Goal: Find specific page/section: Find specific page/section

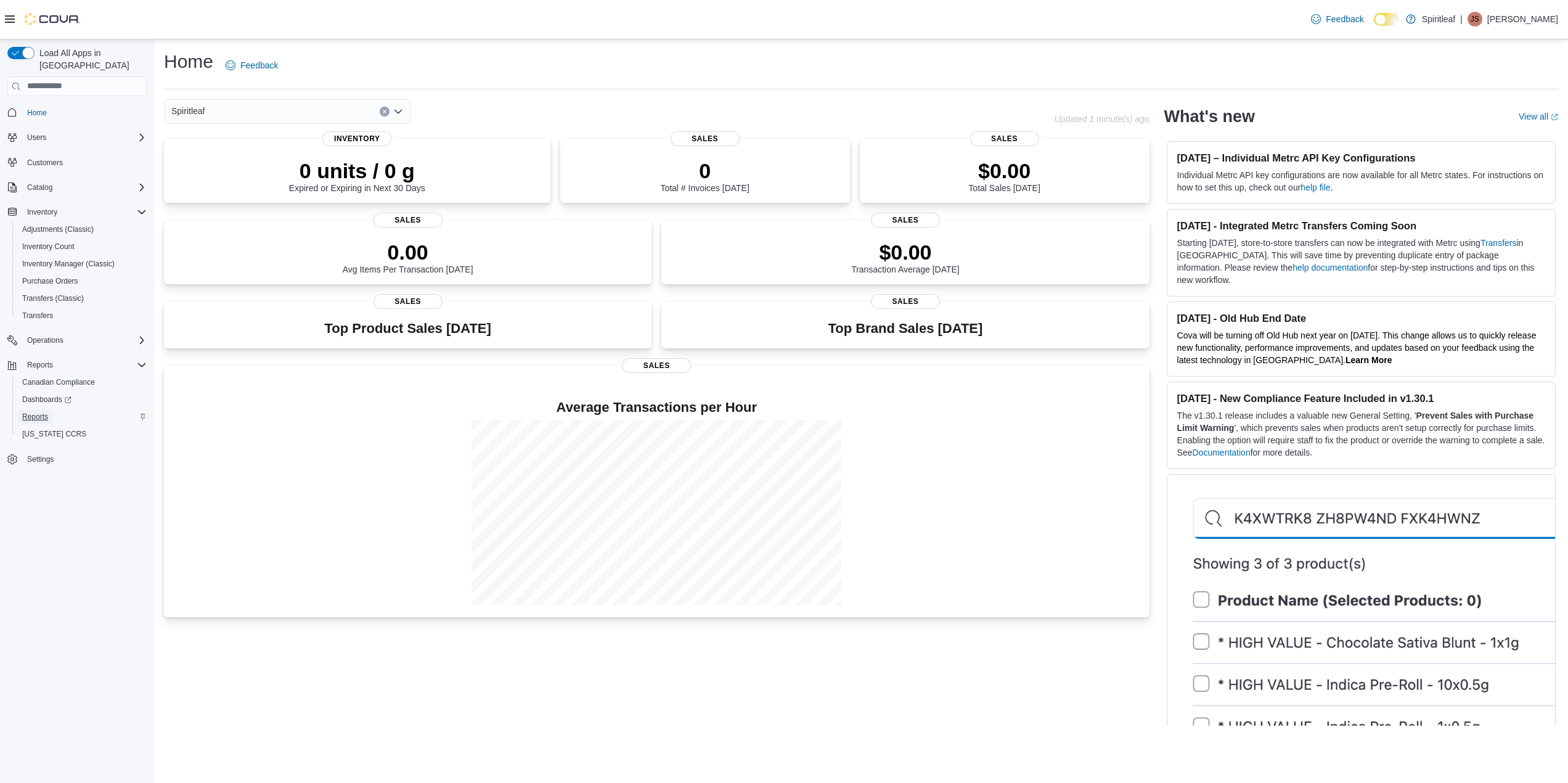
click at [45, 412] on span "Reports" at bounding box center [35, 417] width 26 height 10
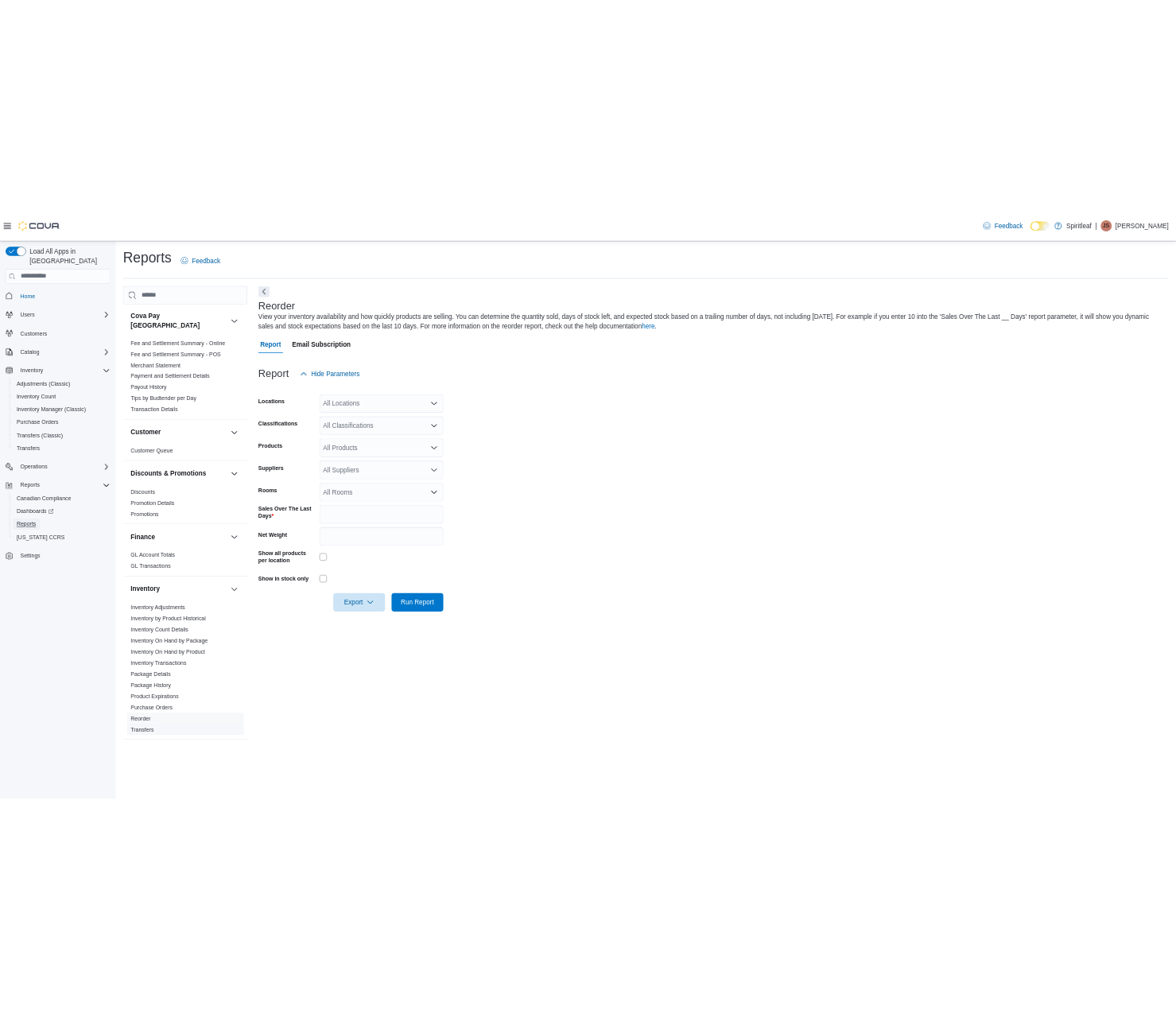
scroll to position [318, 0]
